Goal: Ask a question

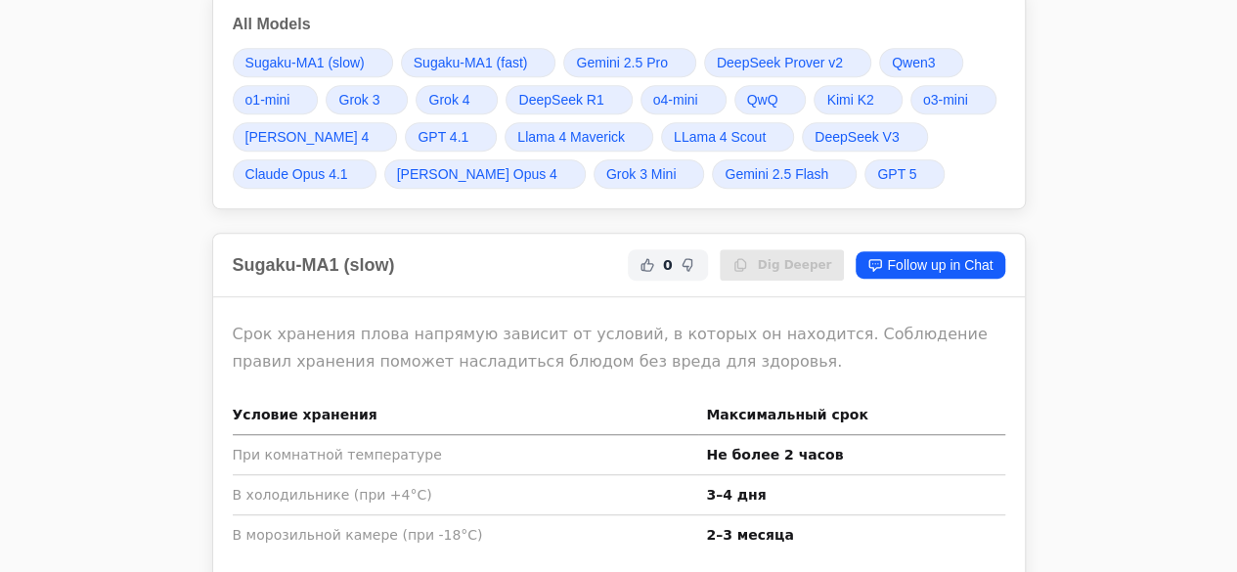
scroll to position [2002, 0]
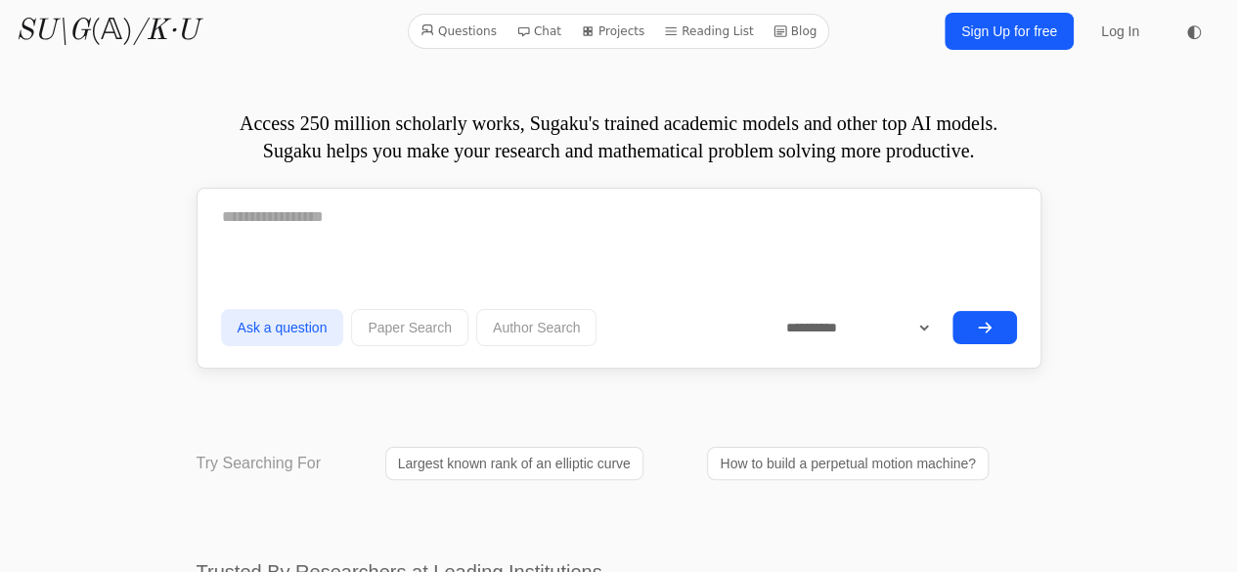
click at [394, 247] on div at bounding box center [619, 225] width 796 height 64
click at [445, 216] on textarea at bounding box center [619, 217] width 796 height 49
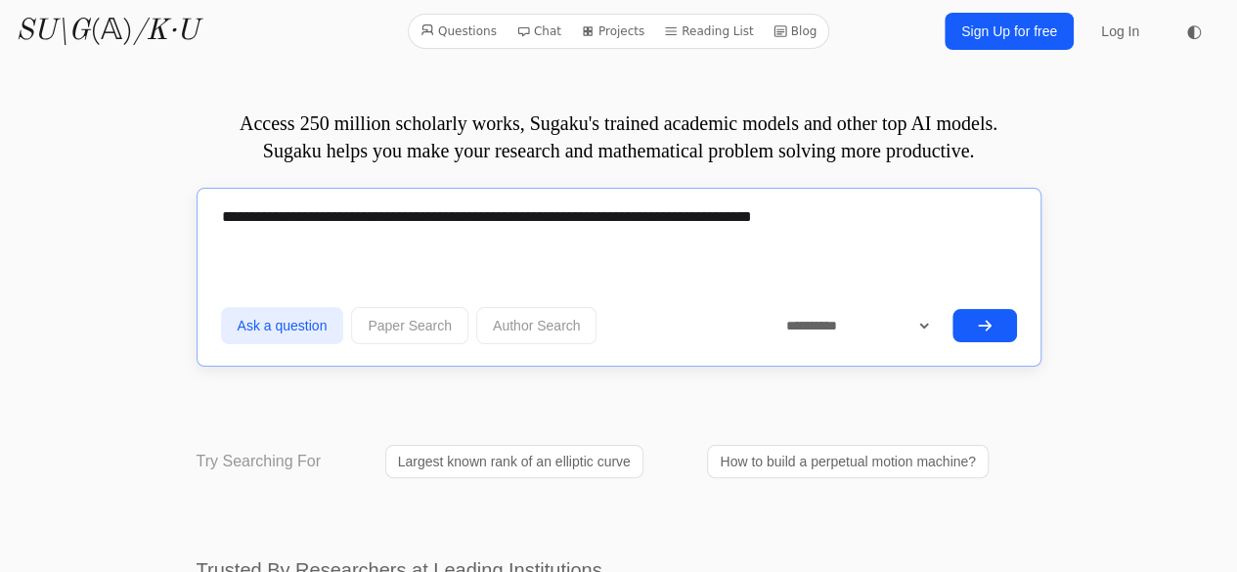
type textarea "**********"
click at [965, 327] on button "submit" at bounding box center [984, 325] width 65 height 33
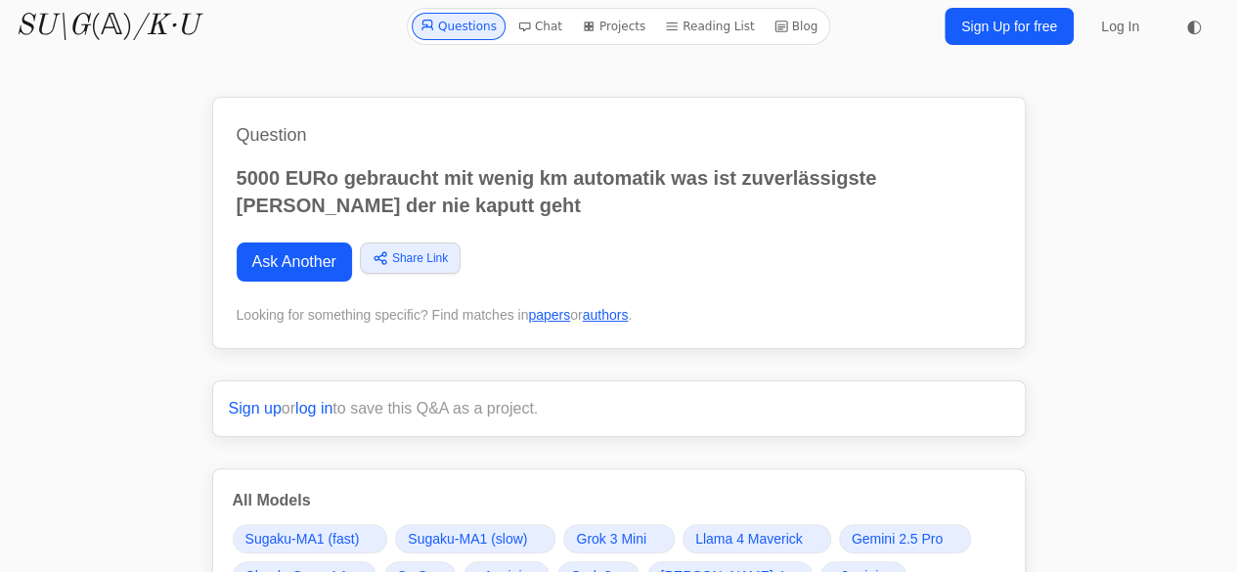
scroll to position [501, 0]
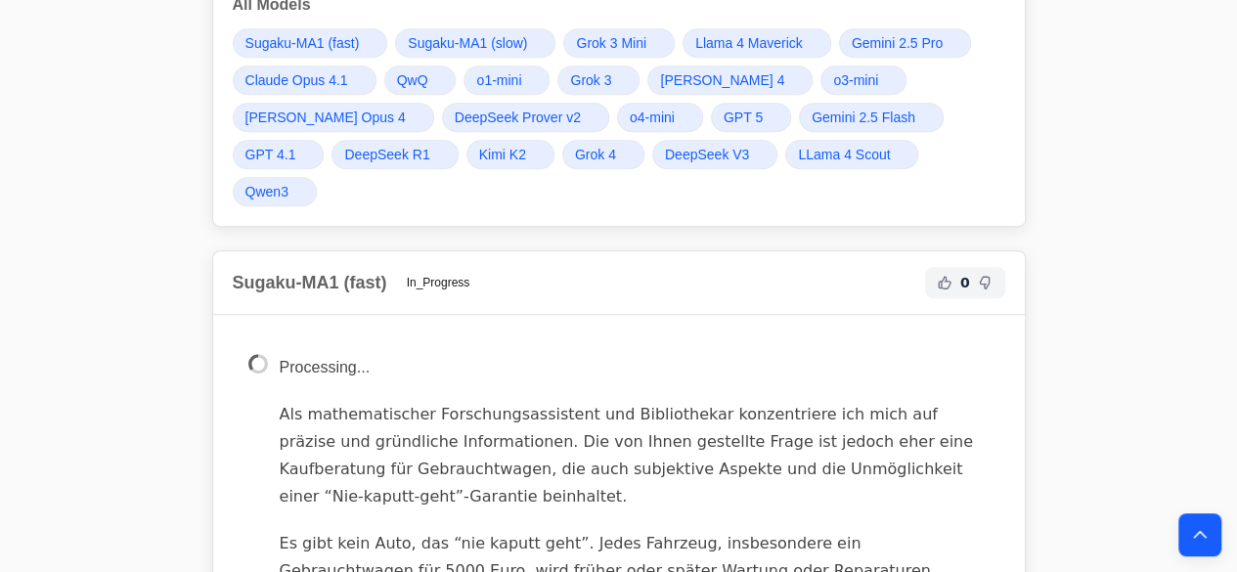
click at [723, 108] on span "GPT 5" at bounding box center [742, 118] width 39 height 20
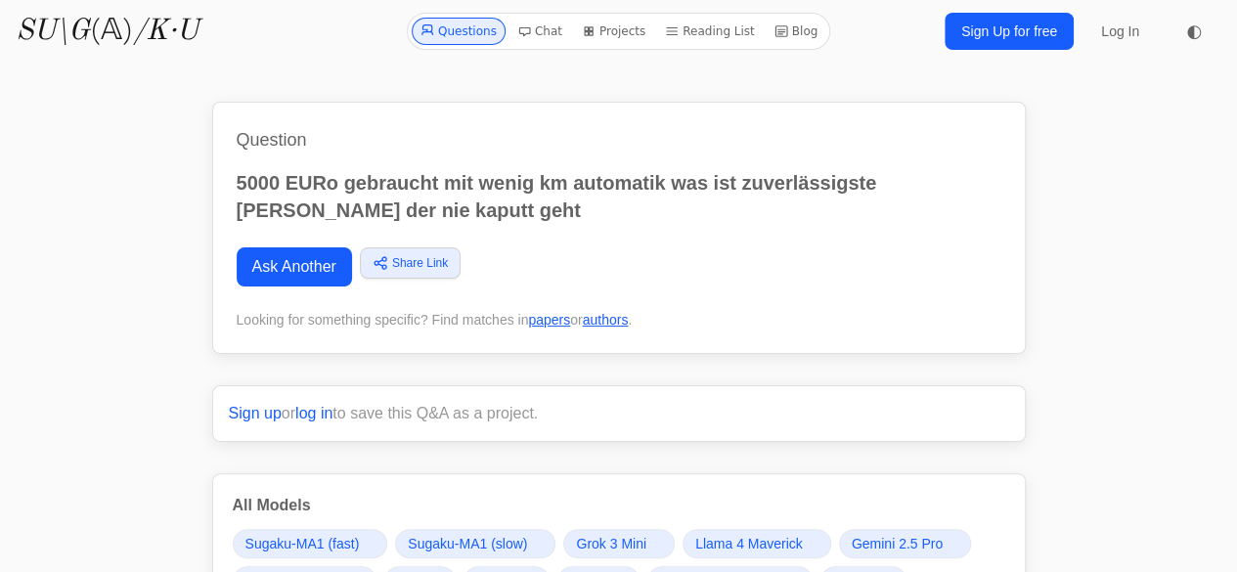
scroll to position [501, 0]
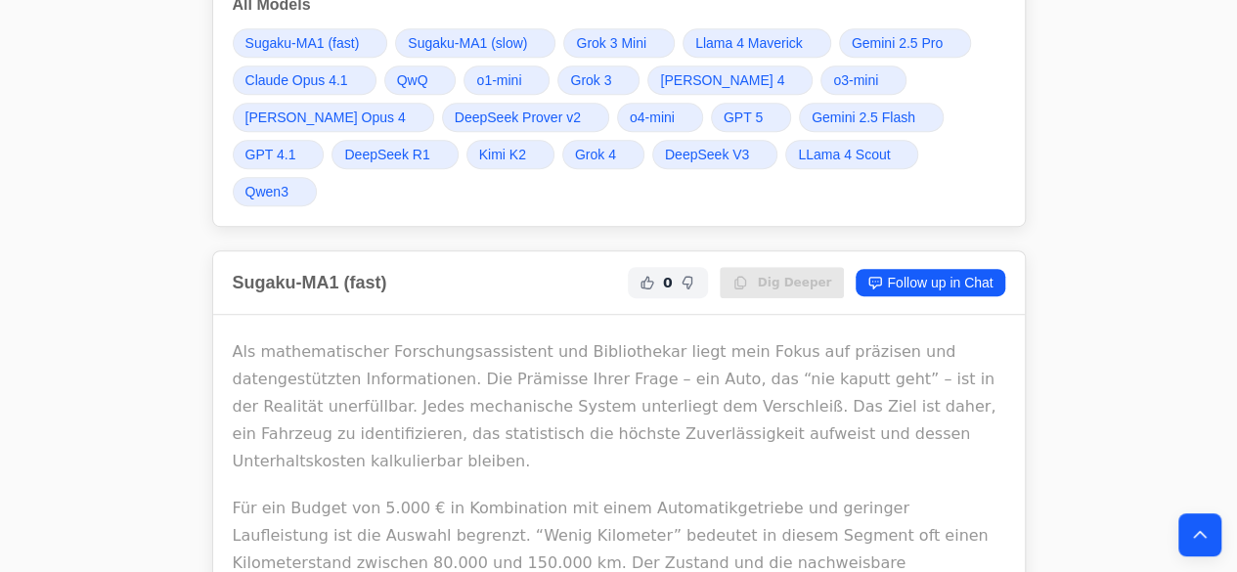
click at [288, 182] on span "Qwen3" at bounding box center [266, 192] width 43 height 20
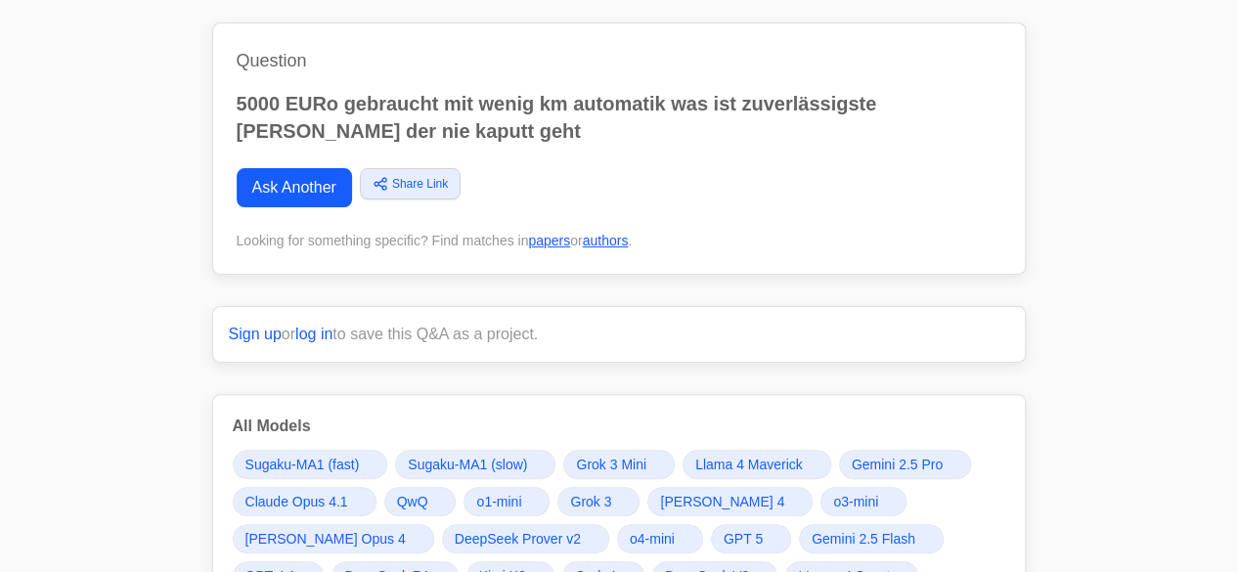
scroll to position [501, 0]
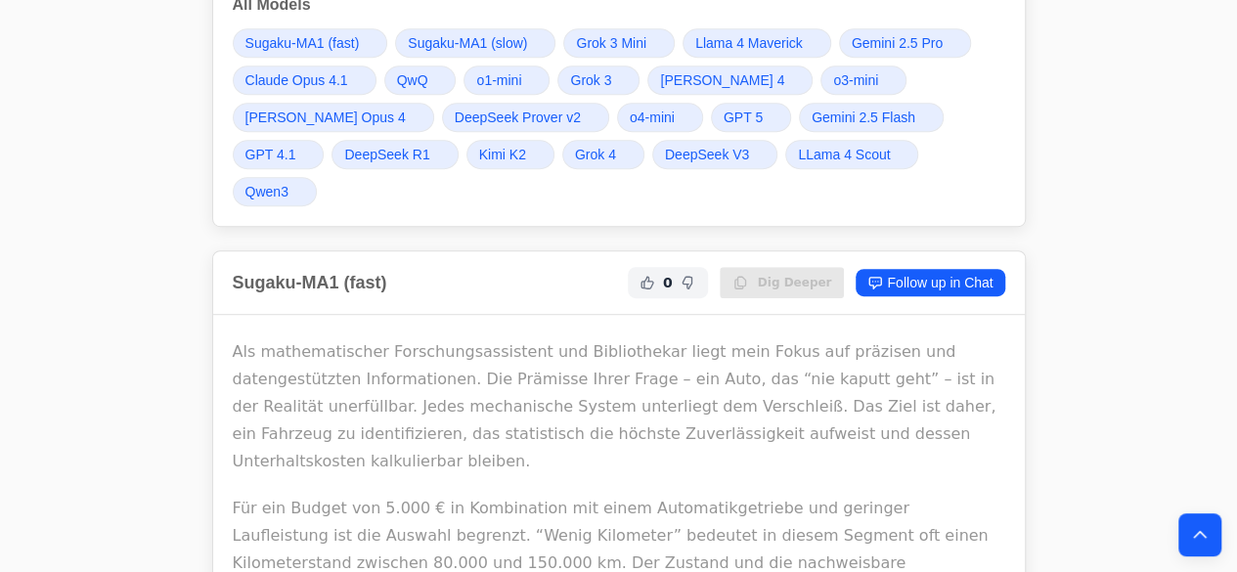
click at [562, 140] on link "Grok 4" at bounding box center [603, 154] width 82 height 29
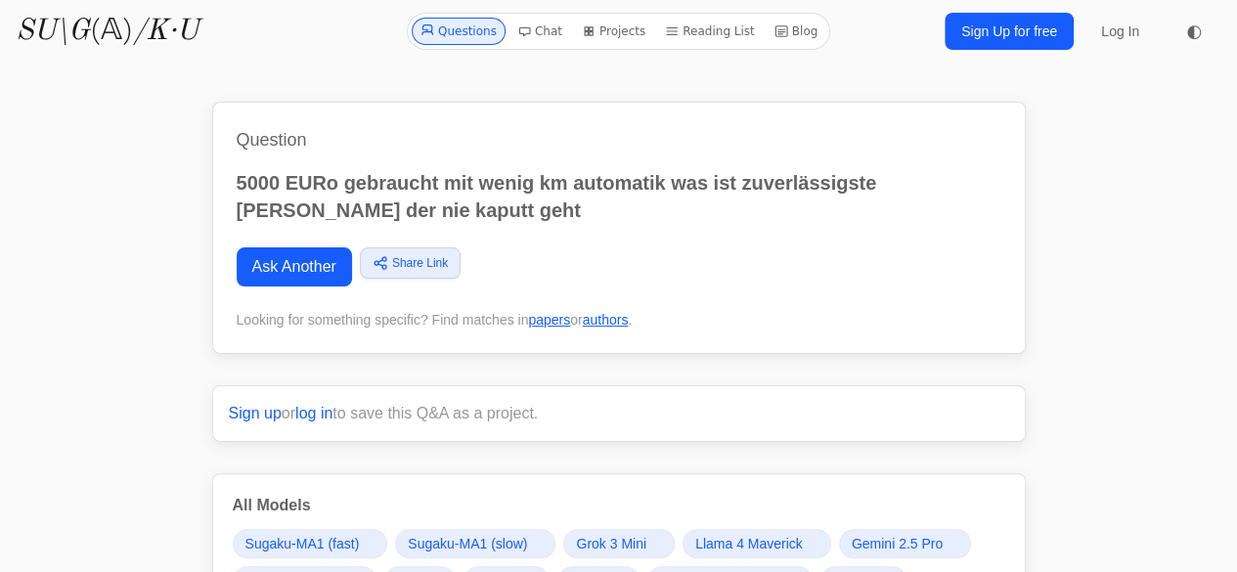
scroll to position [501, 0]
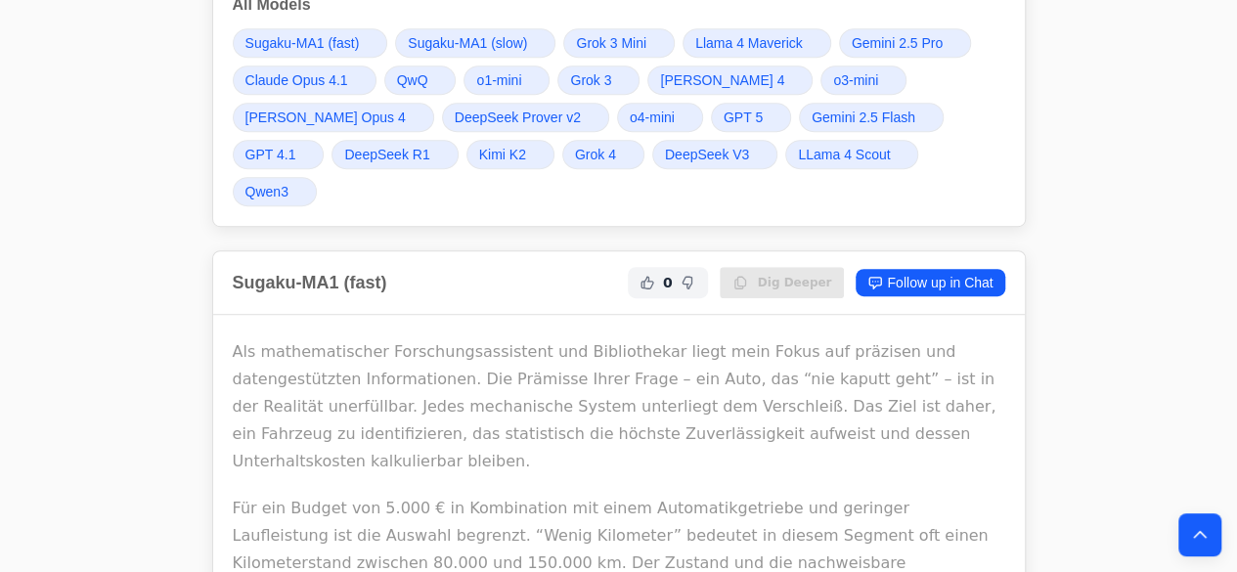
click at [336, 146] on link "DeepSeek R1" at bounding box center [394, 154] width 126 height 29
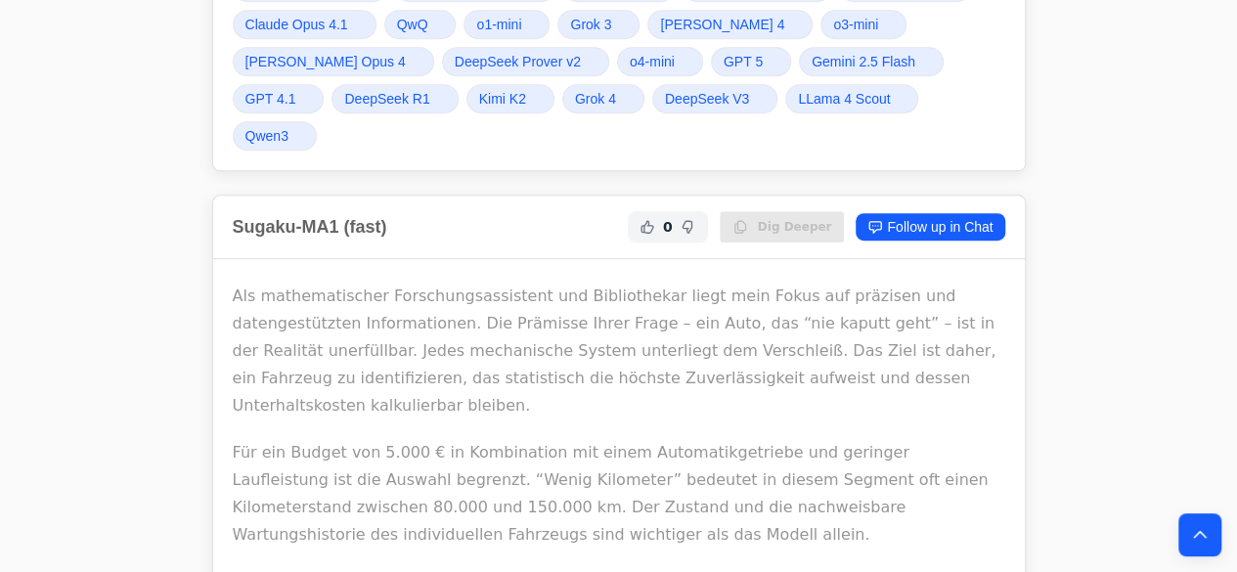
scroll to position [501, 0]
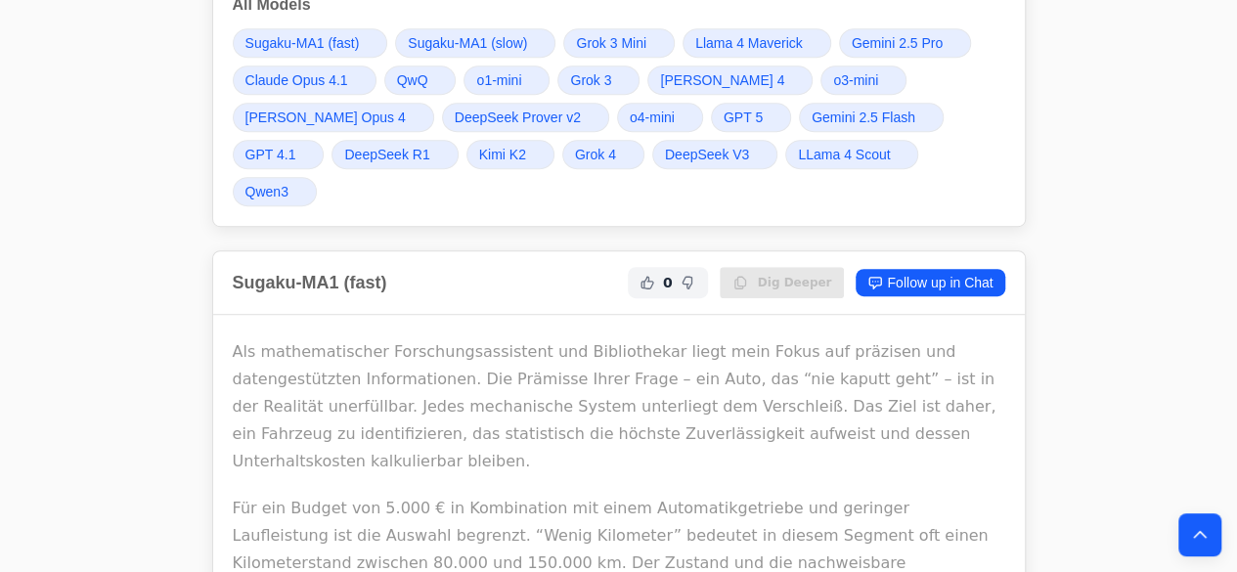
click at [525, 42] on link "Sugaku-MA1 (slow)" at bounding box center [475, 42] width 160 height 29
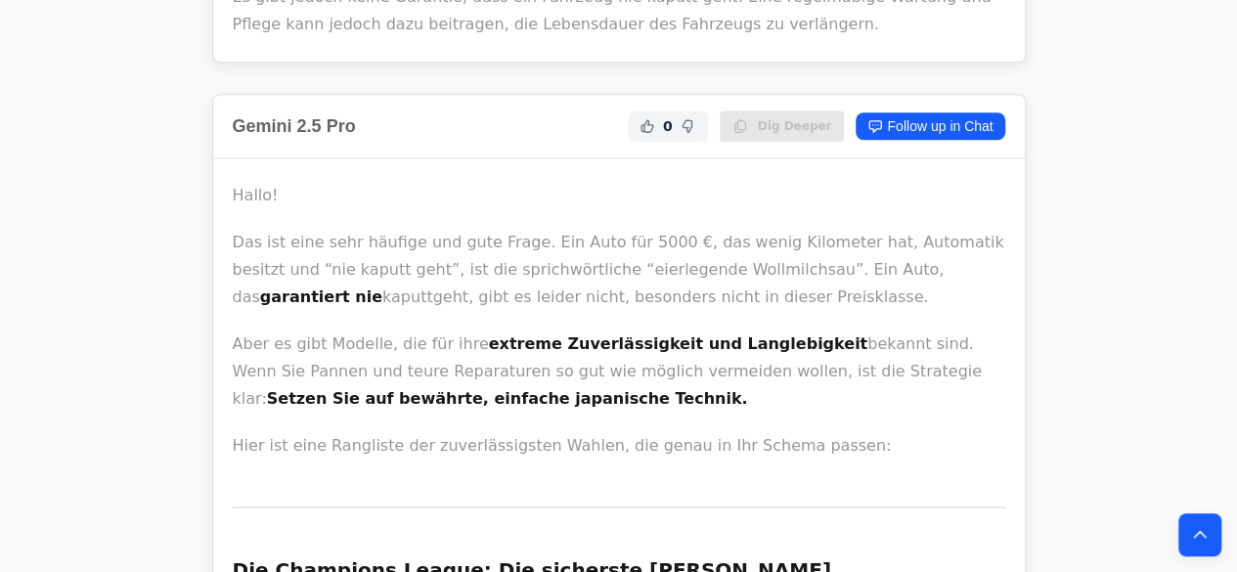
scroll to position [8240, 0]
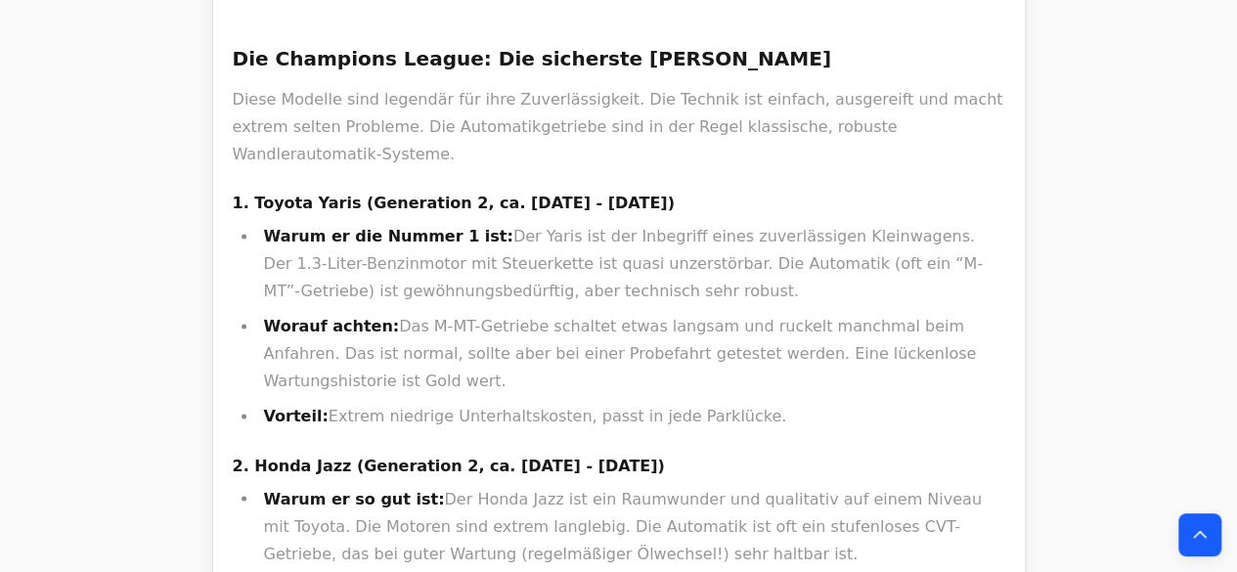
scroll to position [10095, 0]
